Goal: Find specific page/section: Find specific page/section

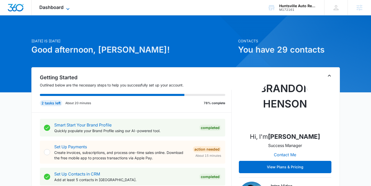
click at [61, 9] on span "Dashboard" at bounding box center [51, 7] width 24 height 5
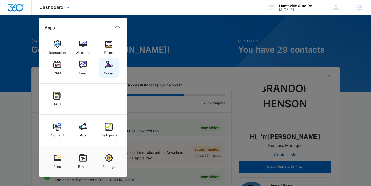
click at [106, 67] on img at bounding box center [109, 65] width 8 height 8
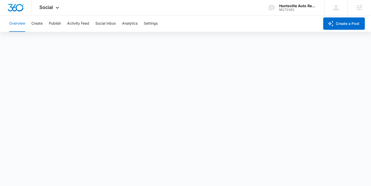
scroll to position [1, 0]
click at [20, 11] on img "Dashboard" at bounding box center [15, 8] width 16 height 8
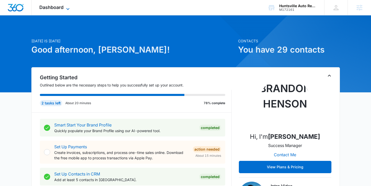
click at [50, 5] on span "Dashboard" at bounding box center [51, 7] width 24 height 5
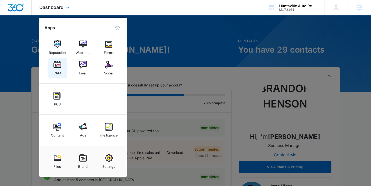
click at [61, 68] on link "CRM" at bounding box center [58, 68] width 20 height 20
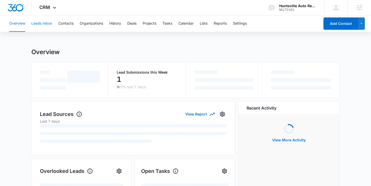
click at [43, 26] on button "Leads Inbox" at bounding box center [41, 23] width 21 height 16
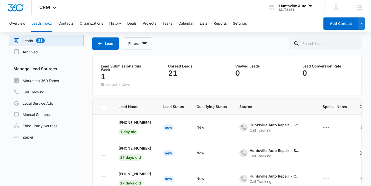
scroll to position [17, 0]
click at [67, 23] on button "Contacts" at bounding box center [65, 23] width 15 height 16
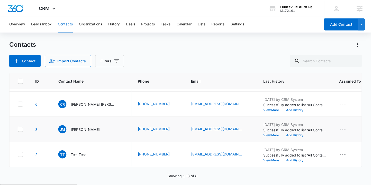
scroll to position [85, 0]
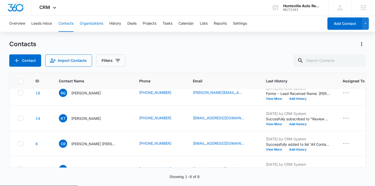
click at [90, 26] on button "Organizations" at bounding box center [91, 23] width 23 height 16
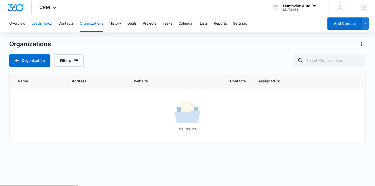
click at [45, 25] on button "Leads Inbox" at bounding box center [41, 23] width 21 height 16
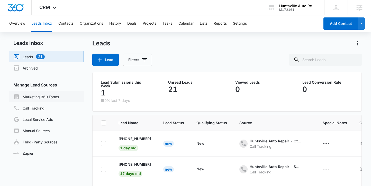
scroll to position [1, 0]
click at [12, 9] on img "Dashboard" at bounding box center [15, 8] width 16 height 8
